Goal: Information Seeking & Learning: Find specific page/section

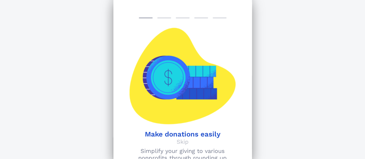
click at [178, 140] on p "Skip" at bounding box center [182, 141] width 12 height 7
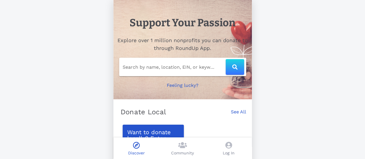
click at [171, 68] on input "Search by name, location, EIN, or keyword" at bounding box center [174, 66] width 103 height 9
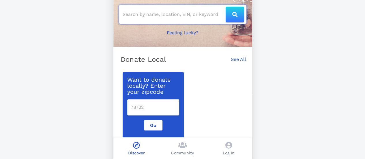
scroll to position [53, 0]
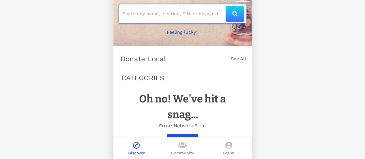
click at [179, 12] on input "text" at bounding box center [174, 13] width 103 height 9
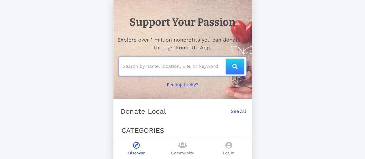
scroll to position [0, 0]
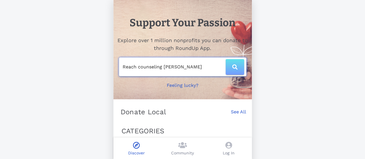
click at [232, 68] on icon "button" at bounding box center [234, 66] width 5 height 5
type input "Reach counseling [PERSON_NAME]"
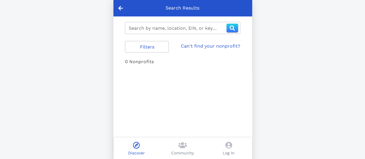
type input "reach counseling [PERSON_NAME]"
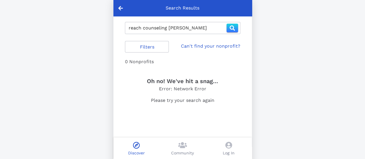
click at [204, 48] on link "Can't find your nonprofit?" at bounding box center [210, 46] width 59 height 7
